Goal: Task Accomplishment & Management: Manage account settings

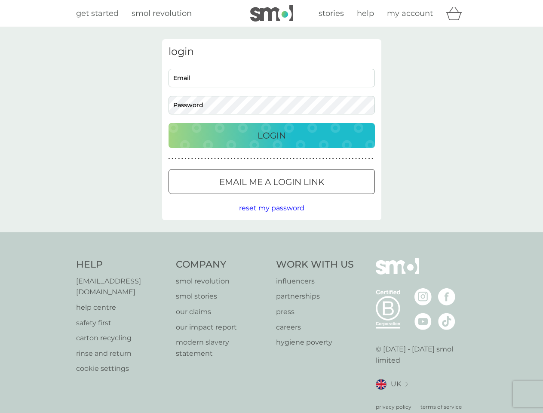
click at [456, 13] on icon "basket" at bounding box center [454, 13] width 16 height 13
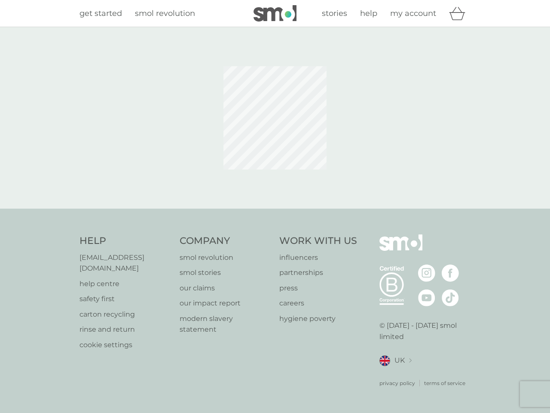
click at [272, 181] on div at bounding box center [275, 117] width 232 height 157
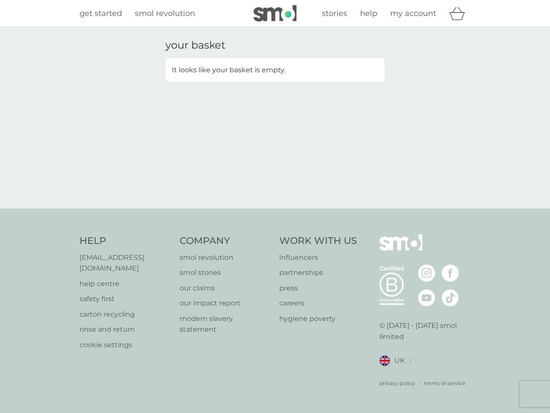
click at [271, 208] on div "your basket It looks like your basket is empty." at bounding box center [275, 117] width 550 height 181
click at [392, 373] on div "privacy policy terms of service" at bounding box center [426, 376] width 92 height 21
